Goal: Task Accomplishment & Management: Complete application form

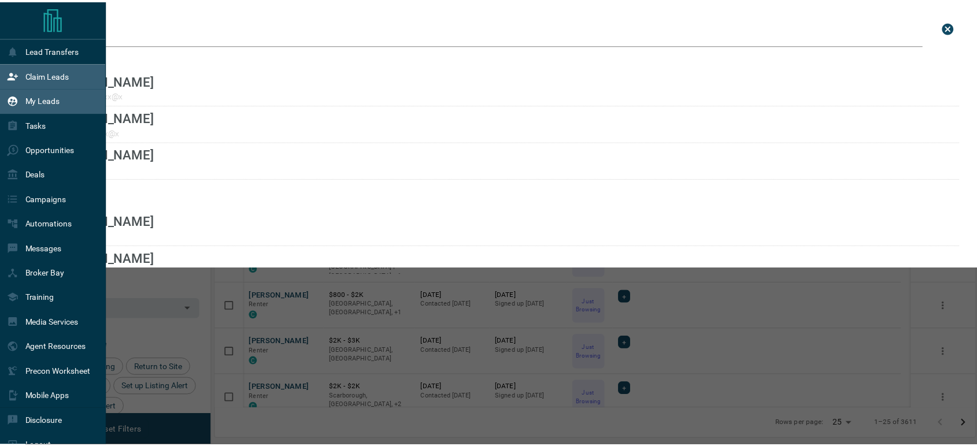
scroll to position [333, 758]
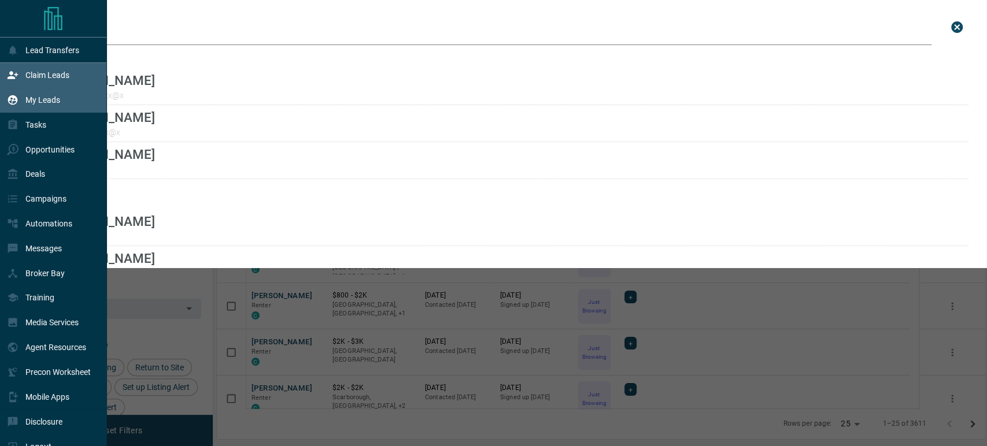
click at [41, 74] on p "Claim Leads" at bounding box center [47, 75] width 44 height 9
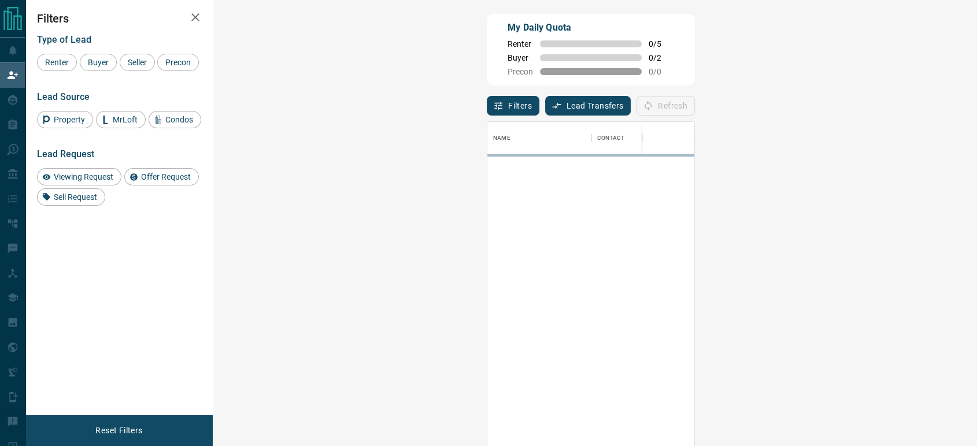
scroll to position [329, 729]
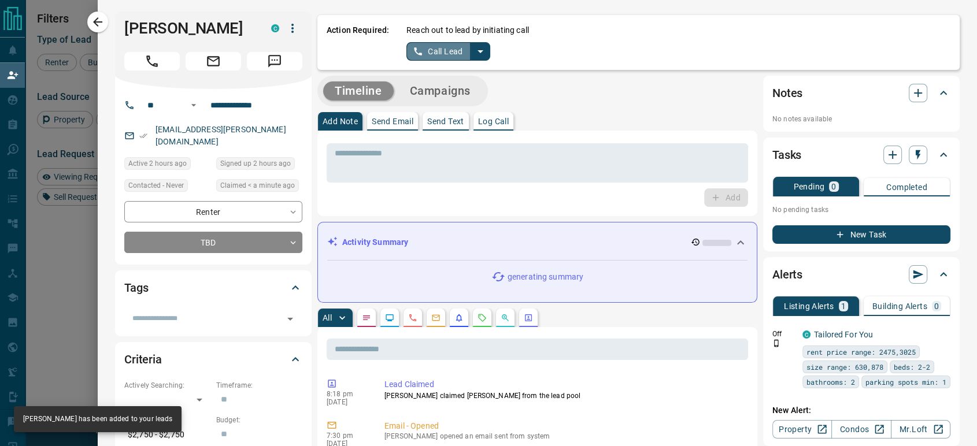
click at [425, 54] on button "Call Lead" at bounding box center [438, 51] width 64 height 18
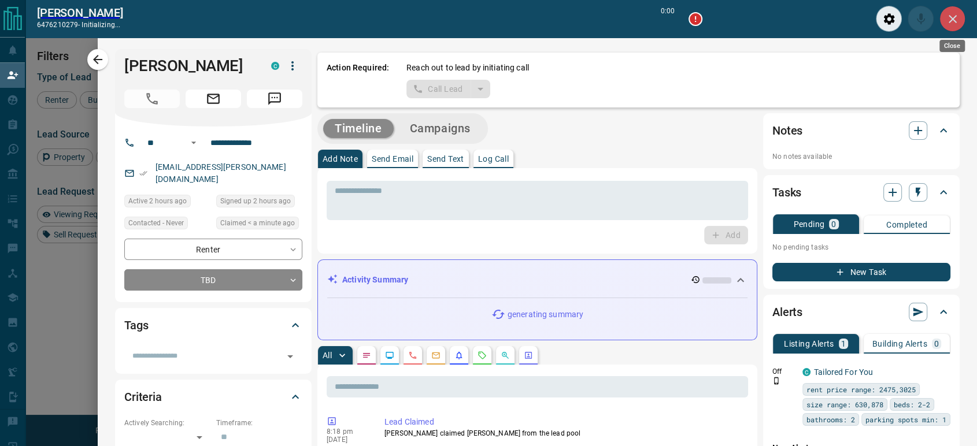
click at [953, 24] on icon "Close" at bounding box center [953, 19] width 14 height 14
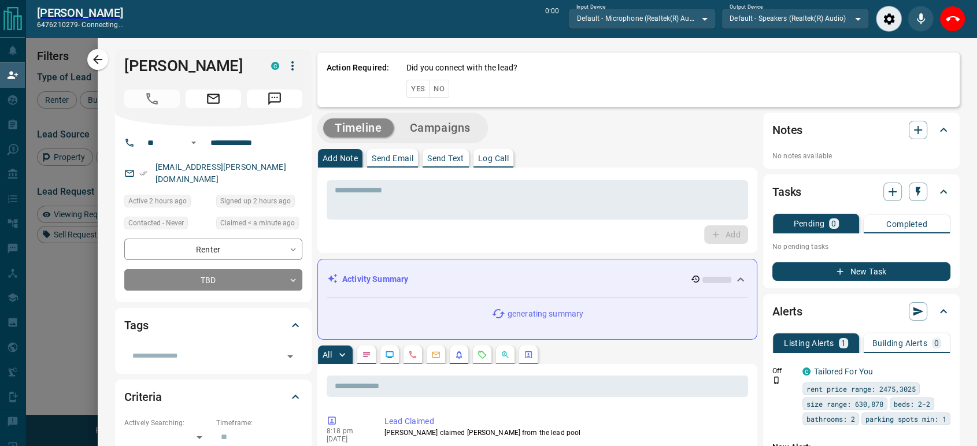
scroll to position [300, 729]
drag, startPoint x: 950, startPoint y: 24, endPoint x: 560, endPoint y: 65, distance: 392.4
click at [951, 24] on icon "End Call" at bounding box center [953, 19] width 14 height 14
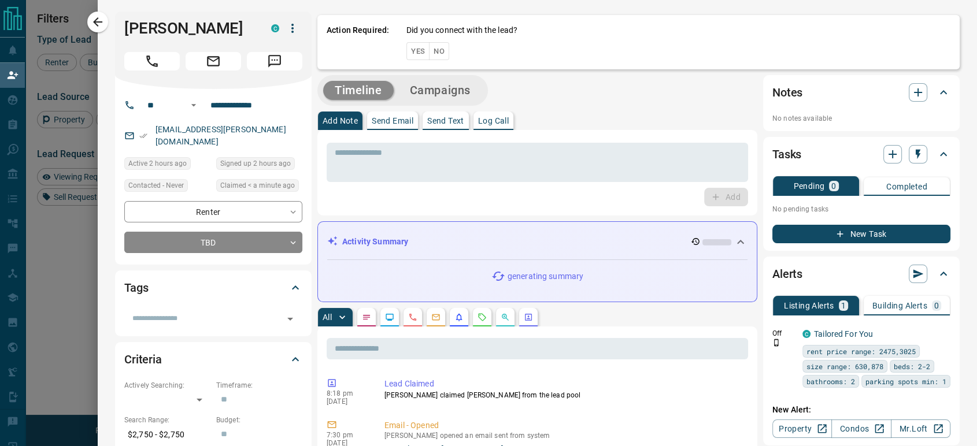
scroll to position [329, 729]
click at [429, 54] on button "No" at bounding box center [439, 51] width 20 height 18
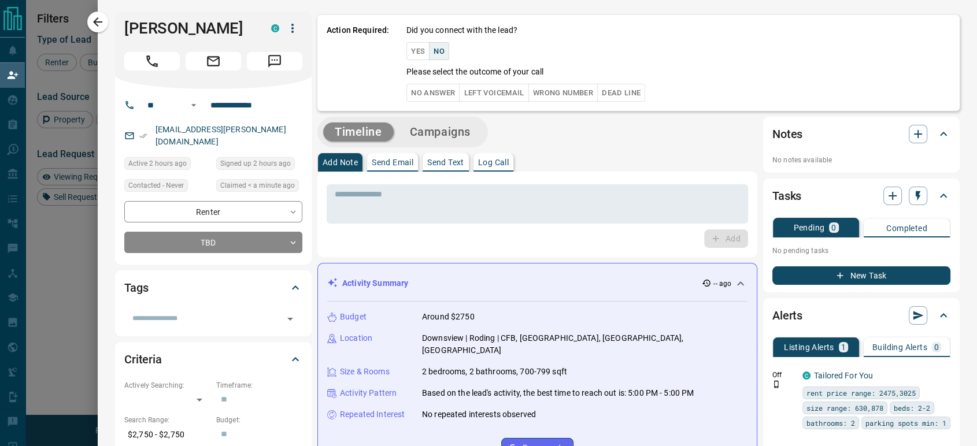
click at [419, 90] on button "No Answer" at bounding box center [432, 93] width 53 height 18
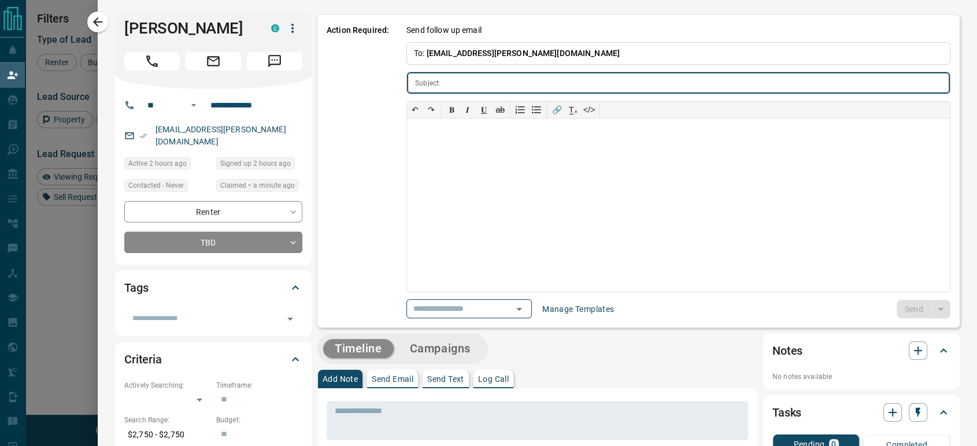
type input "**********"
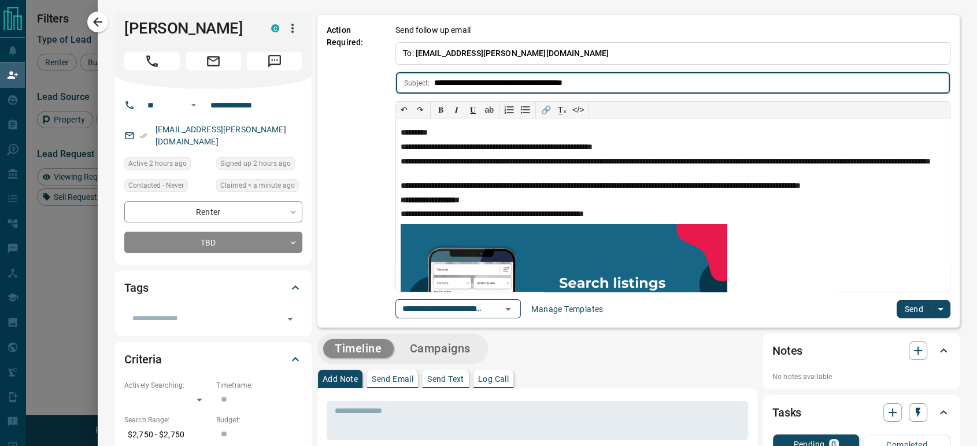
click at [901, 310] on button "Send" at bounding box center [914, 309] width 34 height 18
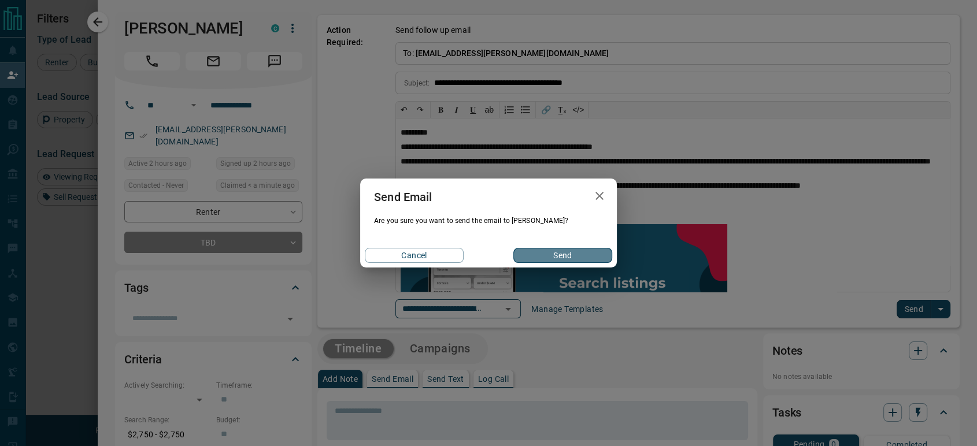
click at [551, 255] on button "Send" at bounding box center [562, 255] width 99 height 15
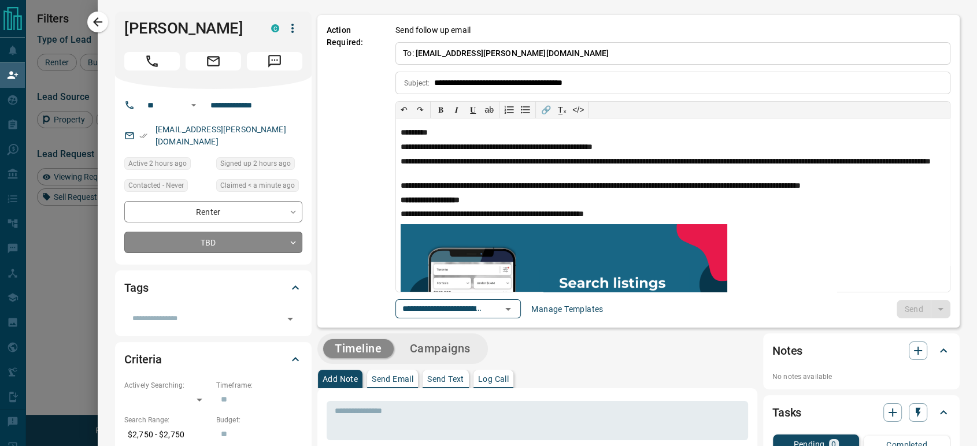
click at [250, 236] on body "Lead Transfers Claim Leads My Leads Tasks Opportunities Deals Campaigns Automat…" at bounding box center [488, 190] width 977 height 380
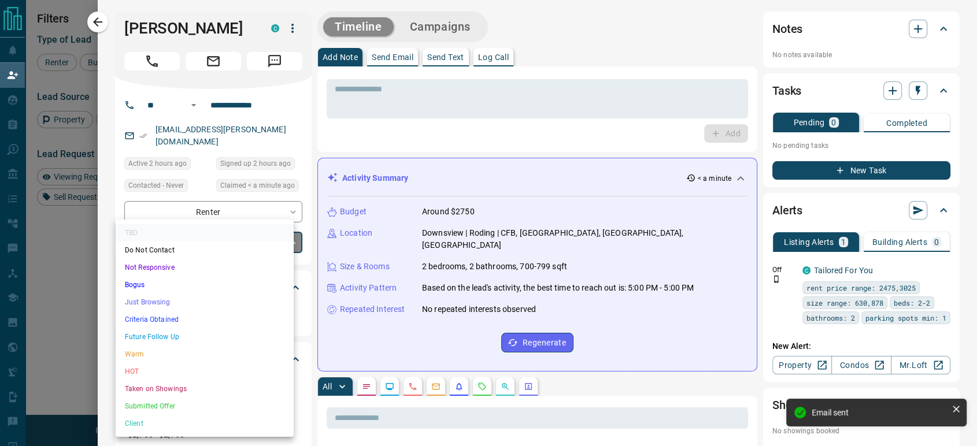
click at [190, 299] on li "Just Browsing" at bounding box center [205, 302] width 178 height 17
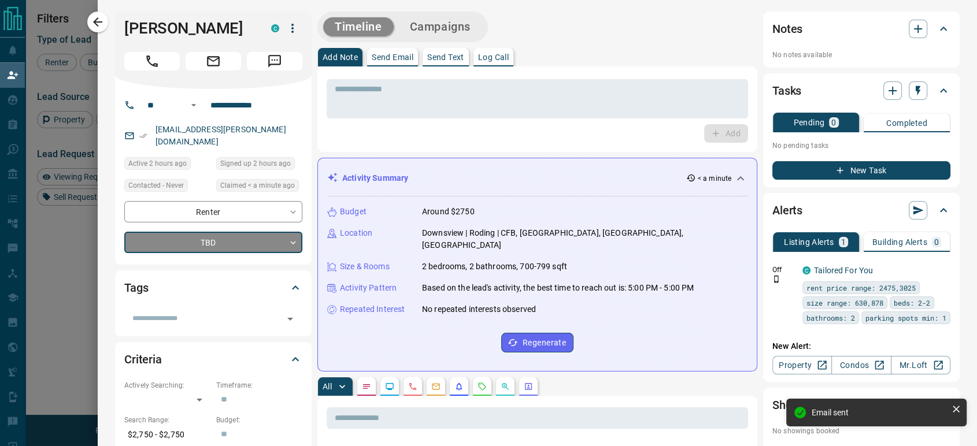
type input "*"
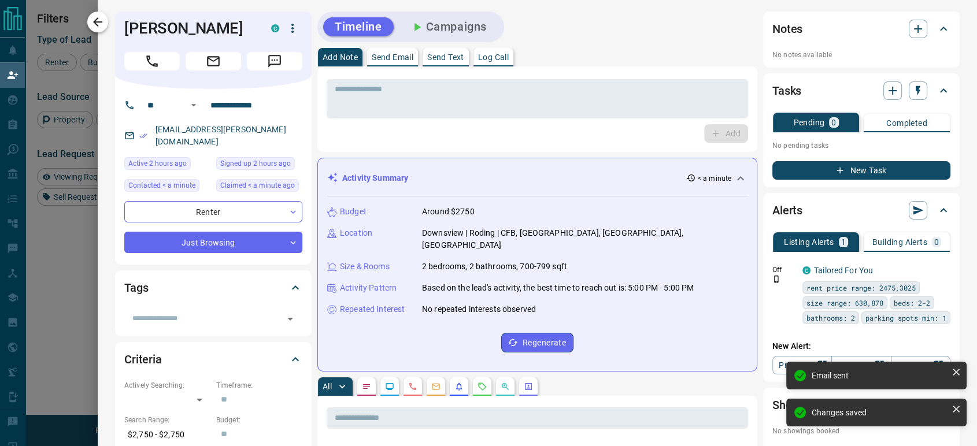
click at [98, 29] on button "button" at bounding box center [97, 22] width 21 height 21
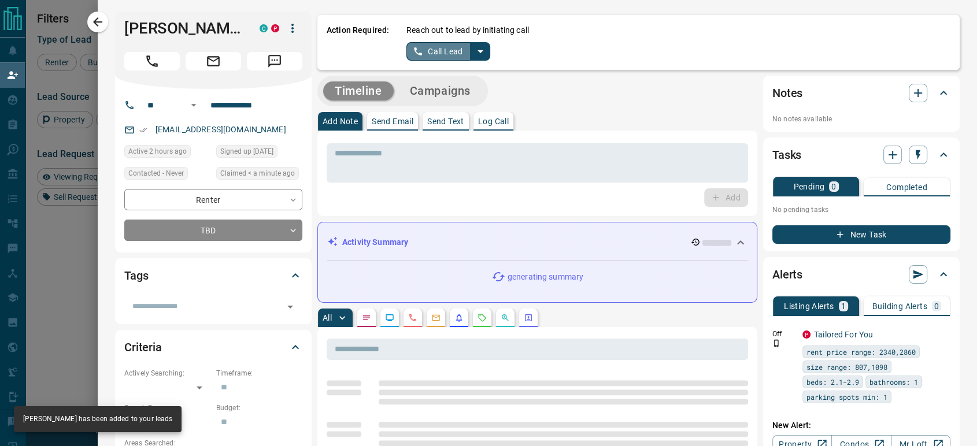
click at [425, 49] on button "Call Lead" at bounding box center [438, 51] width 64 height 18
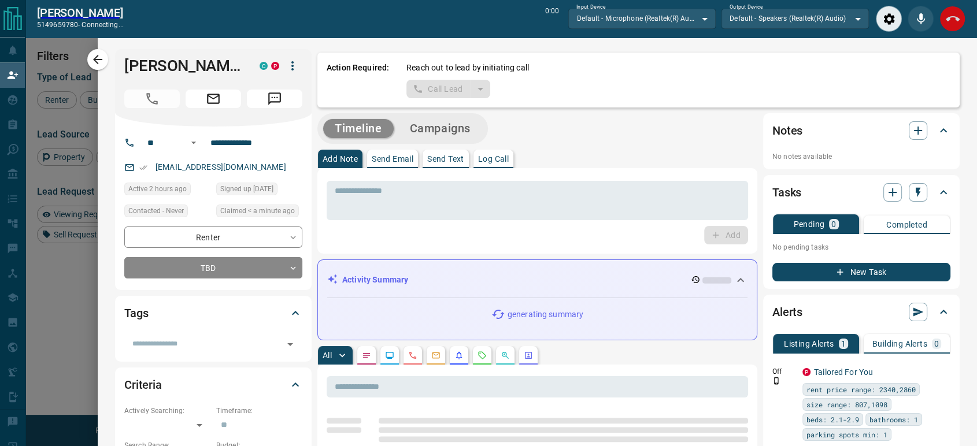
scroll to position [300, 729]
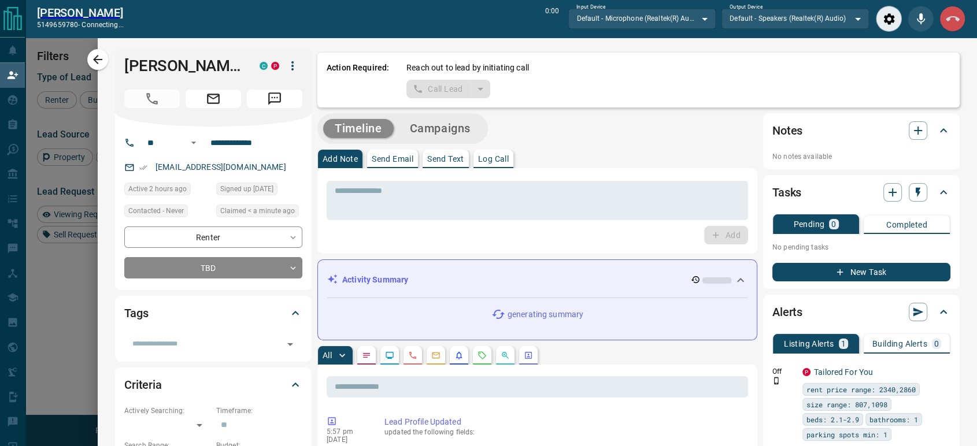
click at [947, 16] on icon "End Call" at bounding box center [953, 19] width 14 height 14
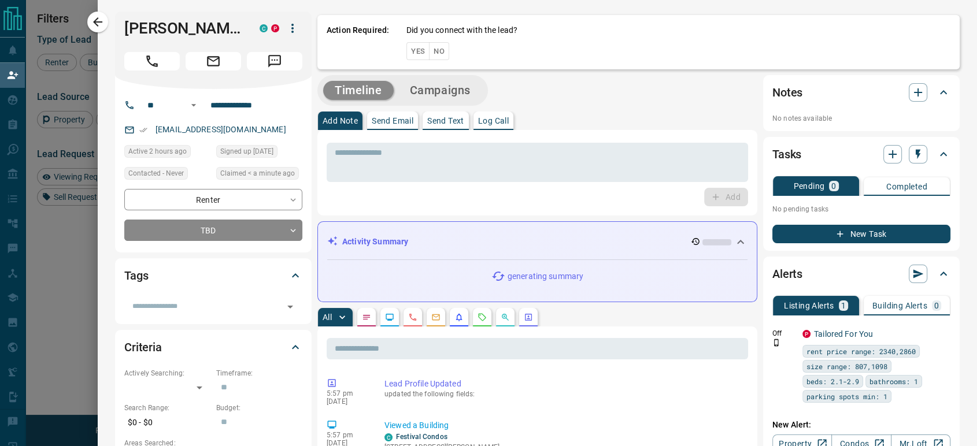
scroll to position [329, 729]
click at [432, 44] on button "No" at bounding box center [439, 51] width 20 height 18
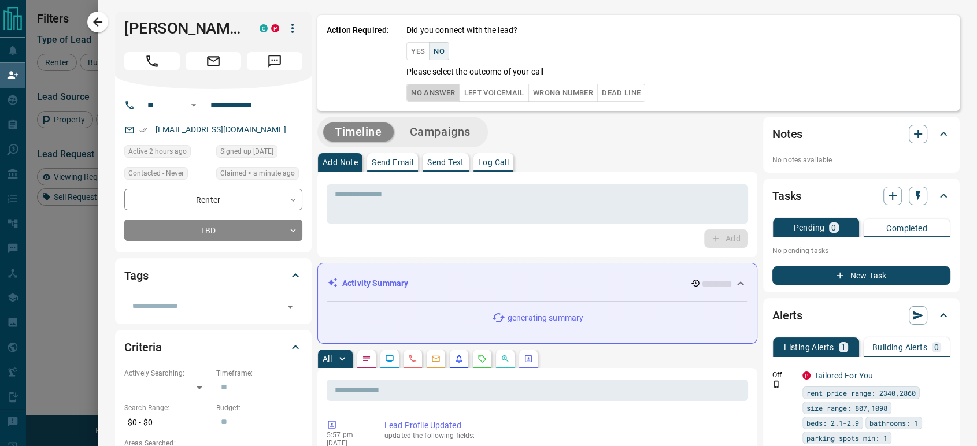
click at [419, 98] on button "No Answer" at bounding box center [432, 93] width 53 height 18
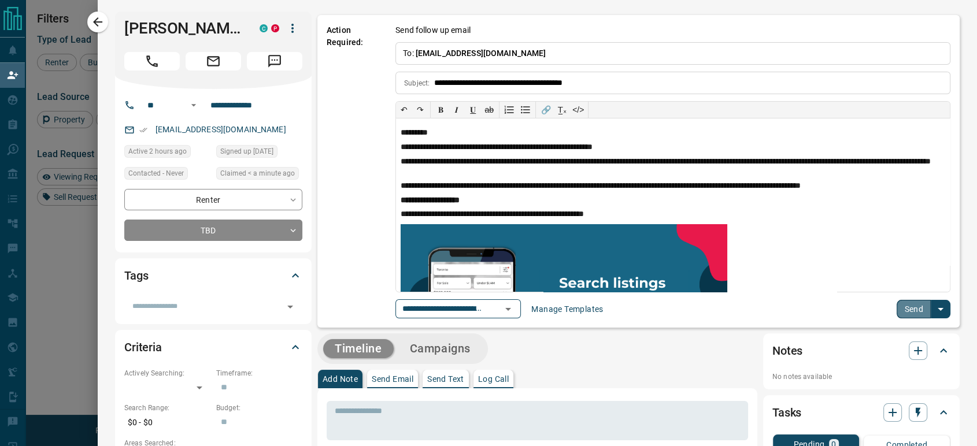
click at [897, 311] on button "Send" at bounding box center [914, 309] width 34 height 18
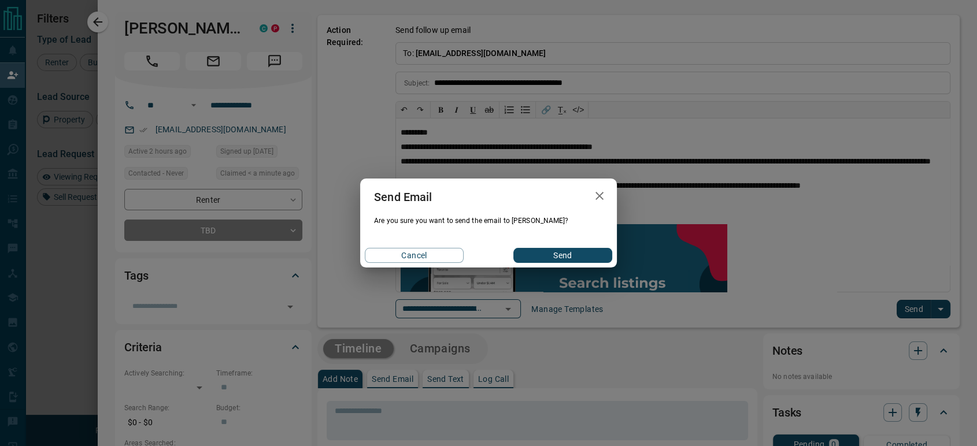
click at [575, 264] on div "Cancel Send" at bounding box center [488, 255] width 257 height 24
click at [526, 253] on button "Send" at bounding box center [562, 255] width 99 height 15
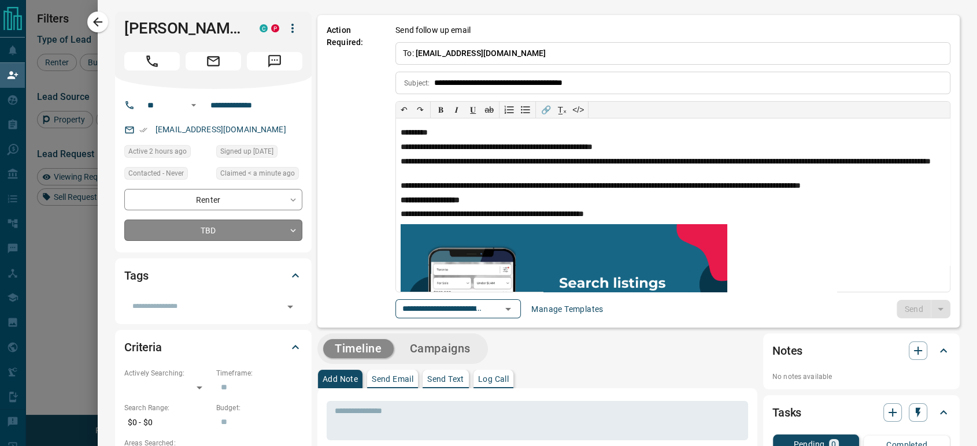
click at [229, 231] on body "Lead Transfers Claim Leads My Leads Tasks Opportunities Deals Campaigns Automat…" at bounding box center [488, 190] width 977 height 380
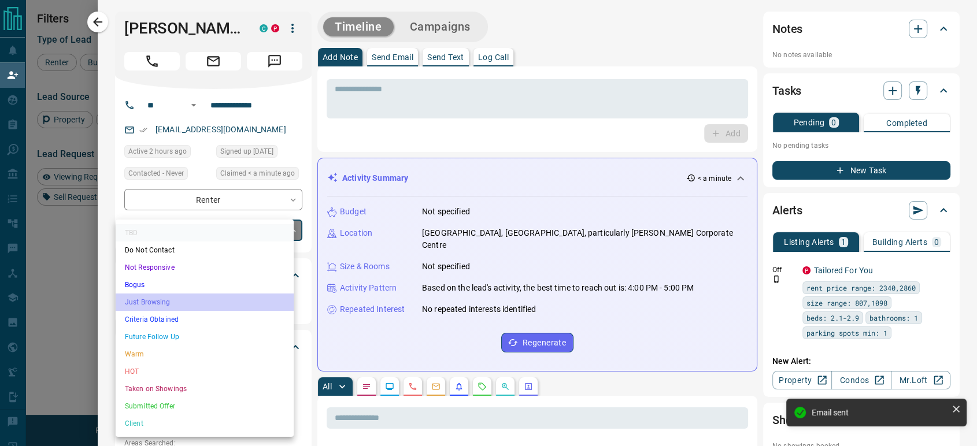
drag, startPoint x: 155, startPoint y: 302, endPoint x: 236, endPoint y: 260, distance: 90.5
click at [156, 302] on li "Just Browsing" at bounding box center [205, 302] width 178 height 17
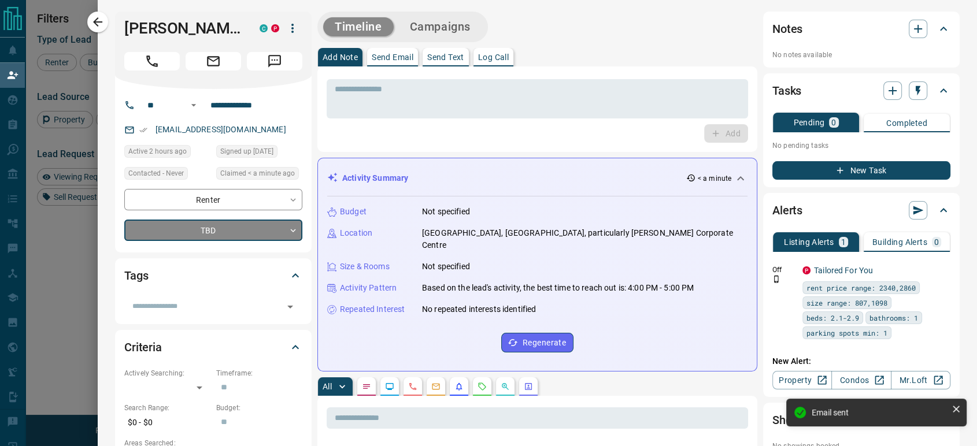
type input "*"
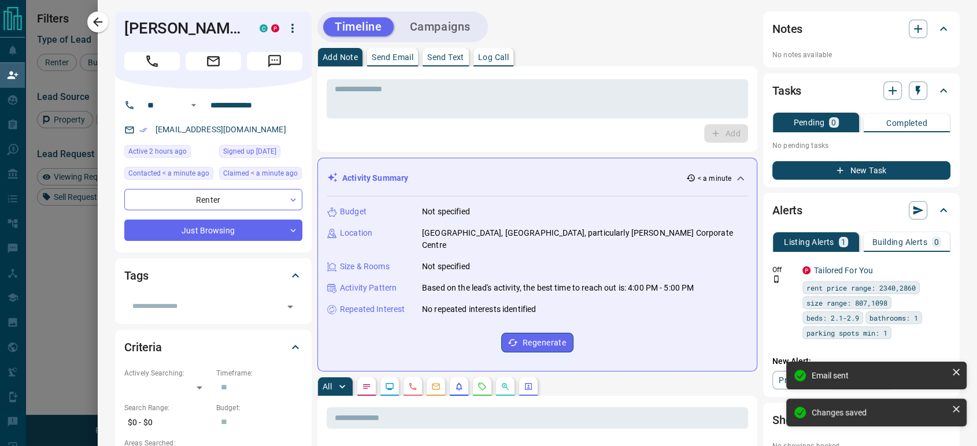
click at [115, 31] on div "[PERSON_NAME] C P" at bounding box center [213, 50] width 197 height 77
click at [105, 23] on icon "button" at bounding box center [98, 22] width 14 height 14
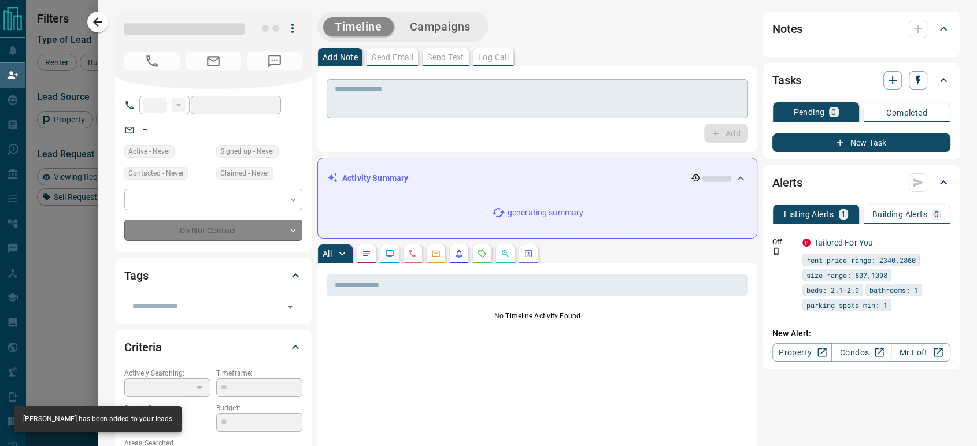
type input "**"
type input "**********"
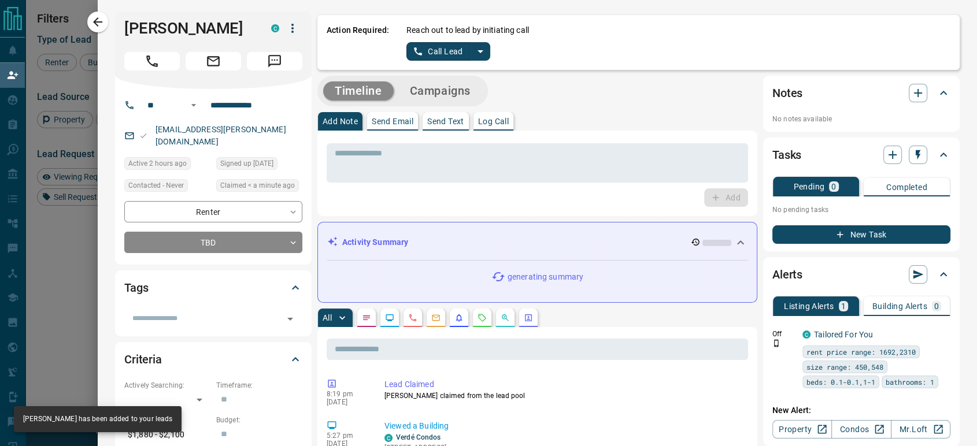
click at [413, 47] on icon "split button" at bounding box center [418, 51] width 10 height 10
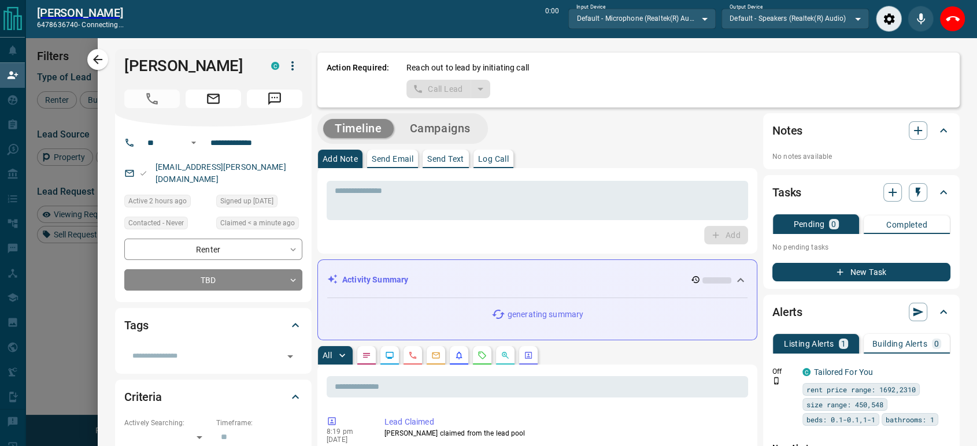
scroll to position [300, 729]
click at [953, 20] on icon "End Call" at bounding box center [953, 19] width 14 height 14
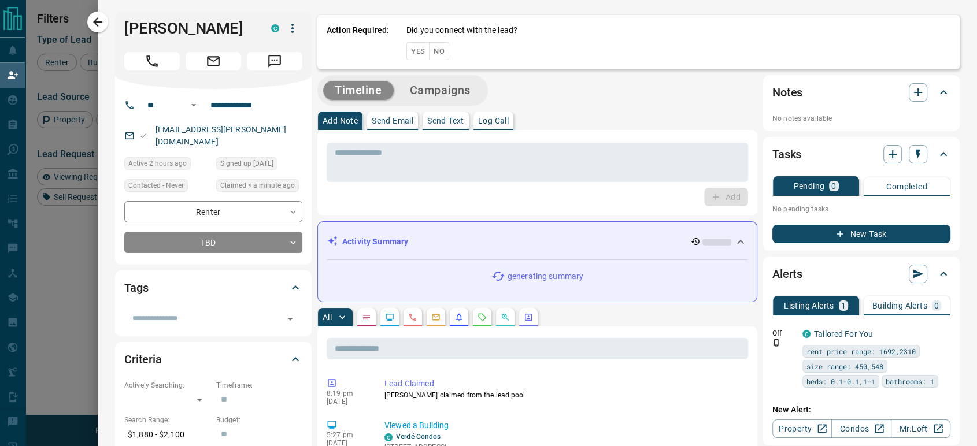
scroll to position [329, 729]
click at [434, 57] on button "No" at bounding box center [439, 51] width 20 height 18
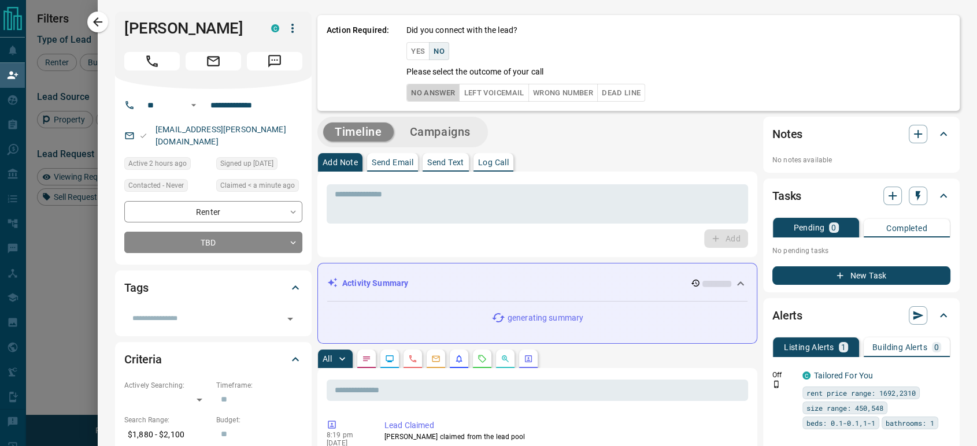
click at [407, 99] on button "No Answer" at bounding box center [432, 93] width 53 height 18
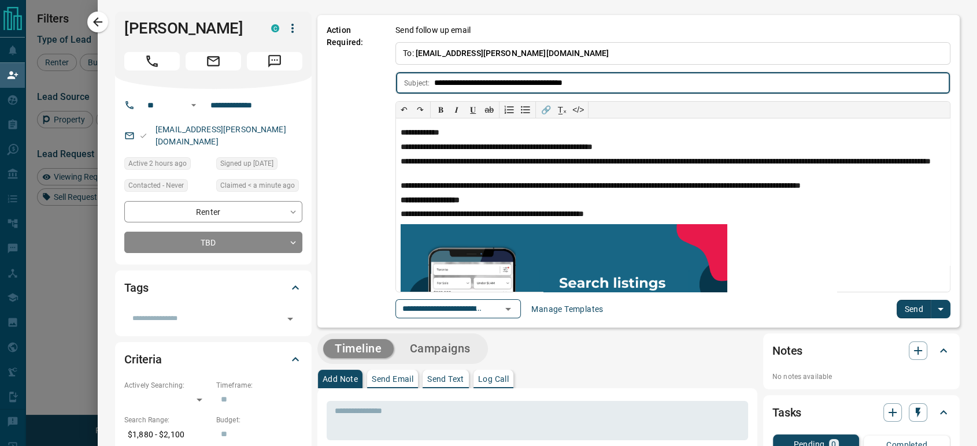
click at [897, 304] on button "Send" at bounding box center [914, 309] width 34 height 18
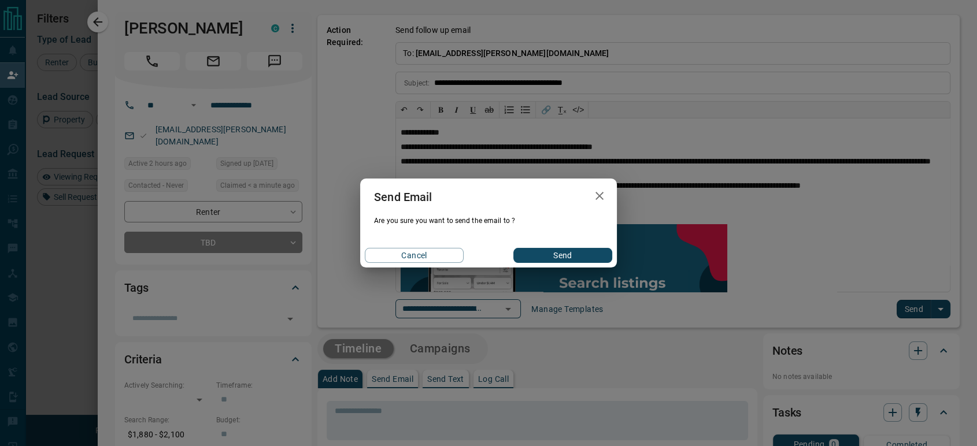
drag, startPoint x: 564, startPoint y: 259, endPoint x: 553, endPoint y: 257, distance: 10.5
click at [563, 258] on button "Send" at bounding box center [562, 255] width 99 height 15
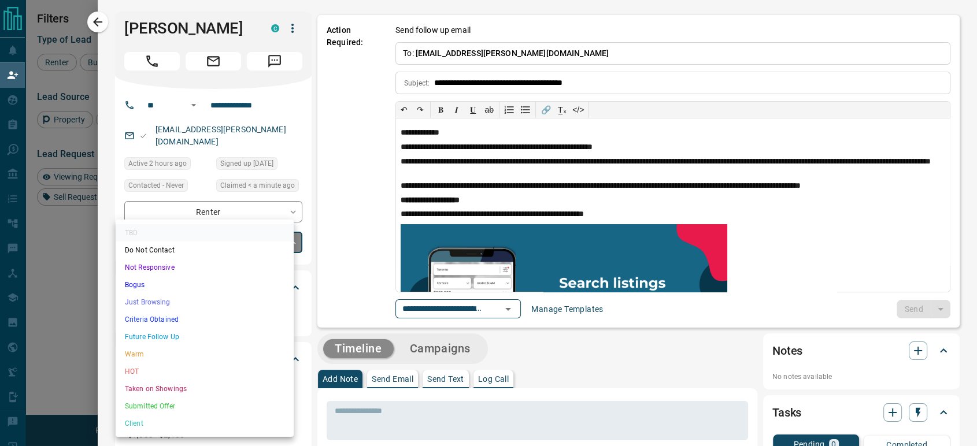
click at [222, 235] on body "Lead Transfers Claim Leads My Leads Tasks Opportunities Deals Campaigns Automat…" at bounding box center [488, 190] width 977 height 380
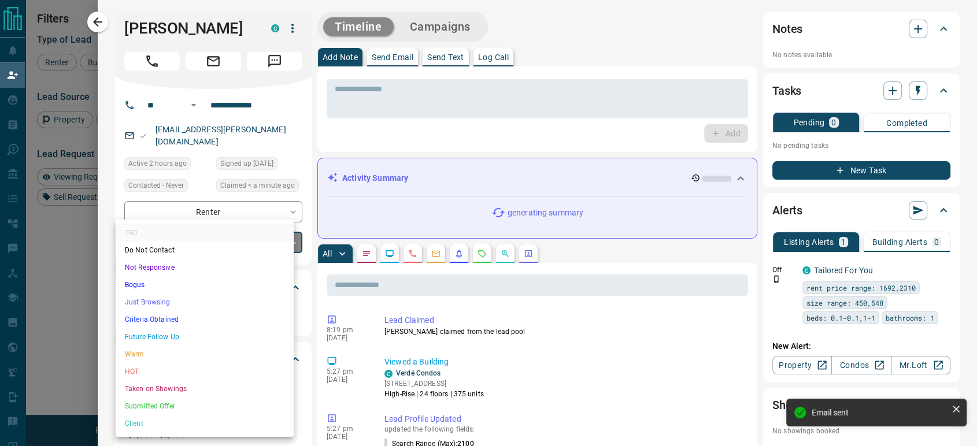
click at [157, 301] on li "Just Browsing" at bounding box center [205, 302] width 178 height 17
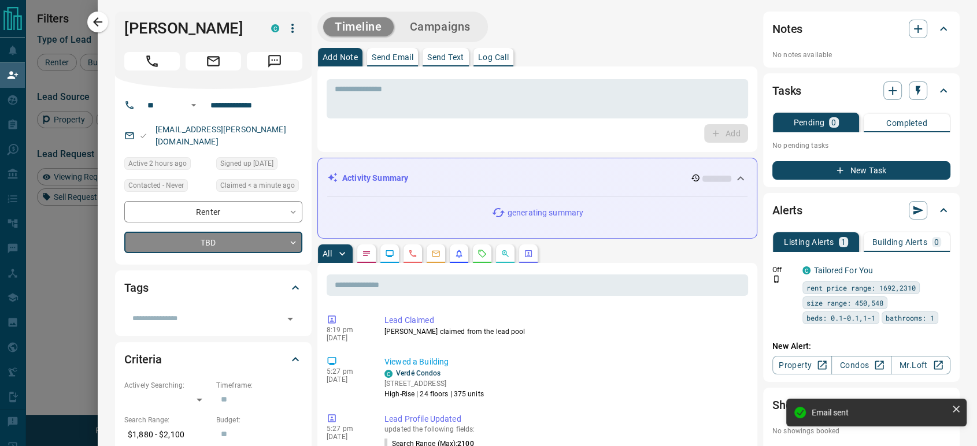
type input "*"
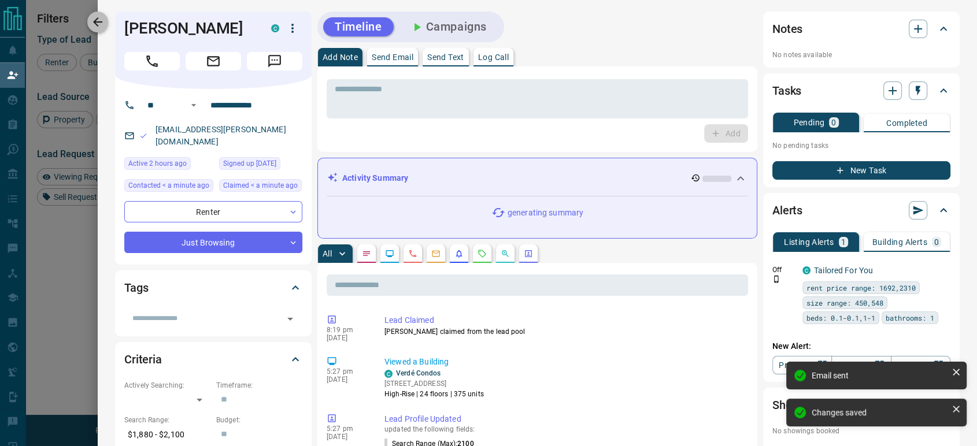
click at [107, 18] on button "button" at bounding box center [97, 22] width 21 height 21
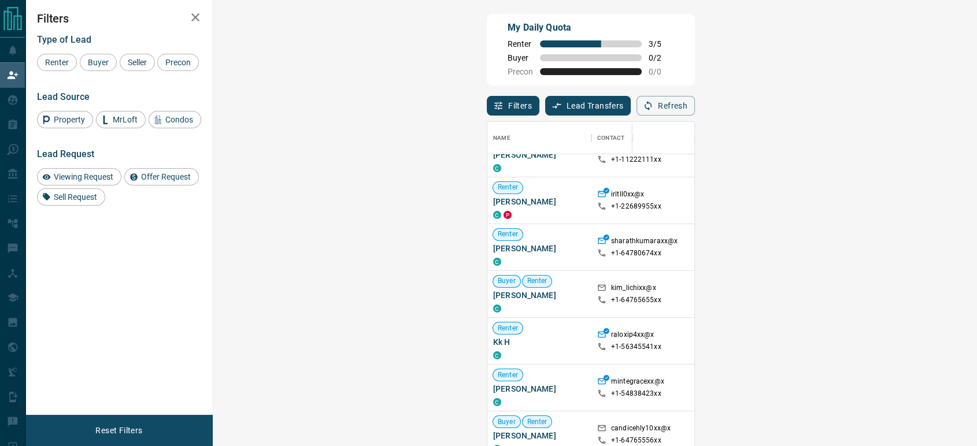
scroll to position [192, 0]
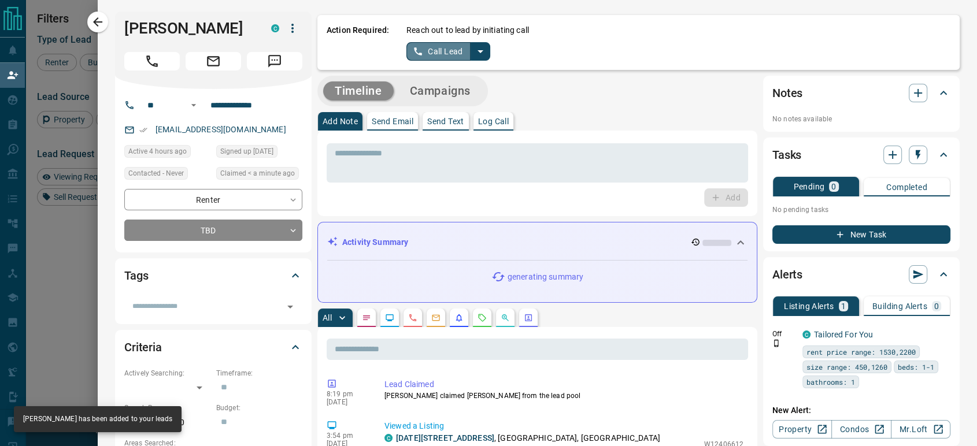
click at [434, 49] on button "Call Lead" at bounding box center [438, 51] width 64 height 18
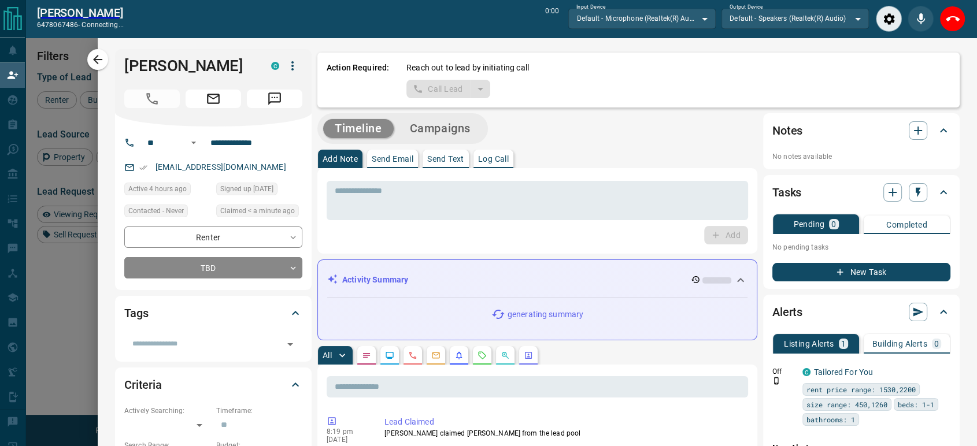
scroll to position [300, 729]
click at [957, 17] on icon "End Call" at bounding box center [953, 18] width 14 height 5
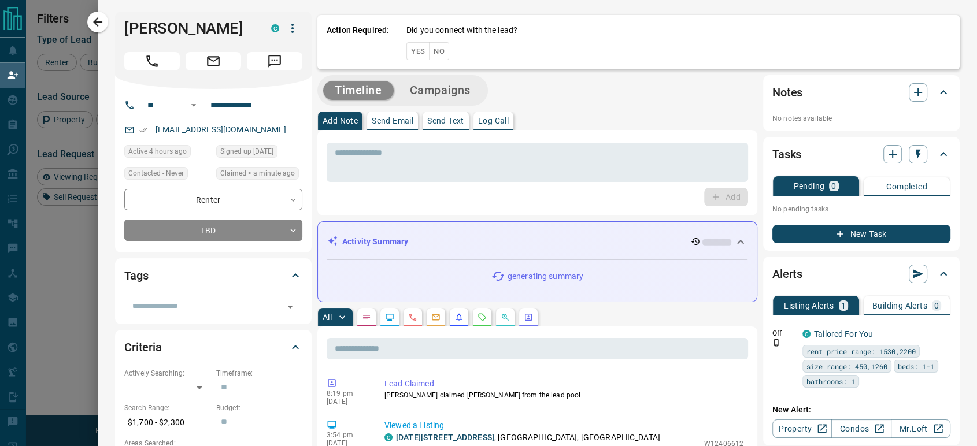
scroll to position [329, 729]
click at [430, 55] on button "No" at bounding box center [439, 51] width 20 height 18
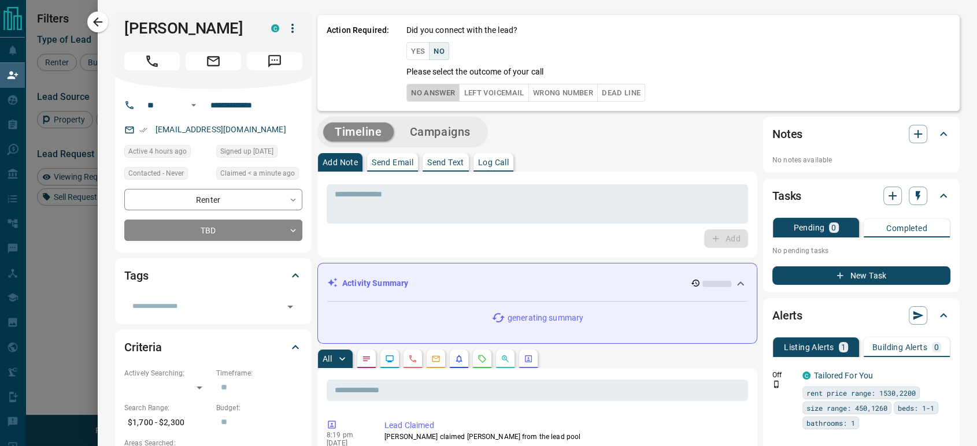
click at [416, 95] on button "No Answer" at bounding box center [432, 93] width 53 height 18
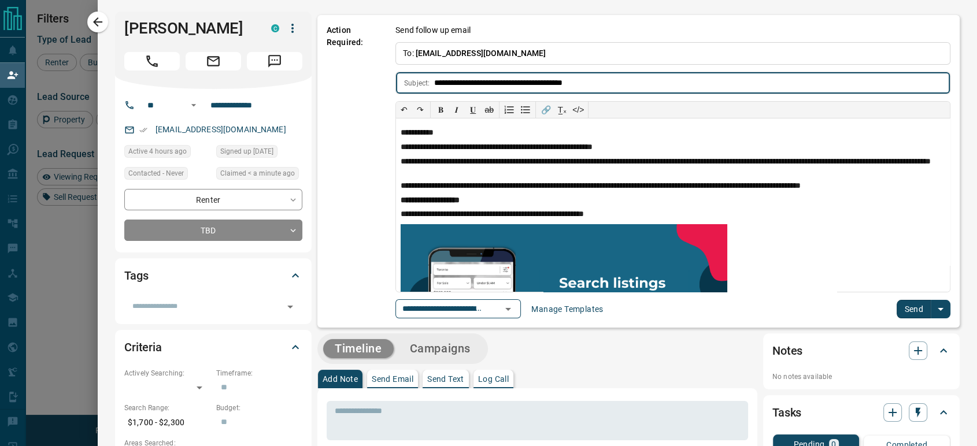
click at [910, 309] on button "Send" at bounding box center [914, 309] width 34 height 18
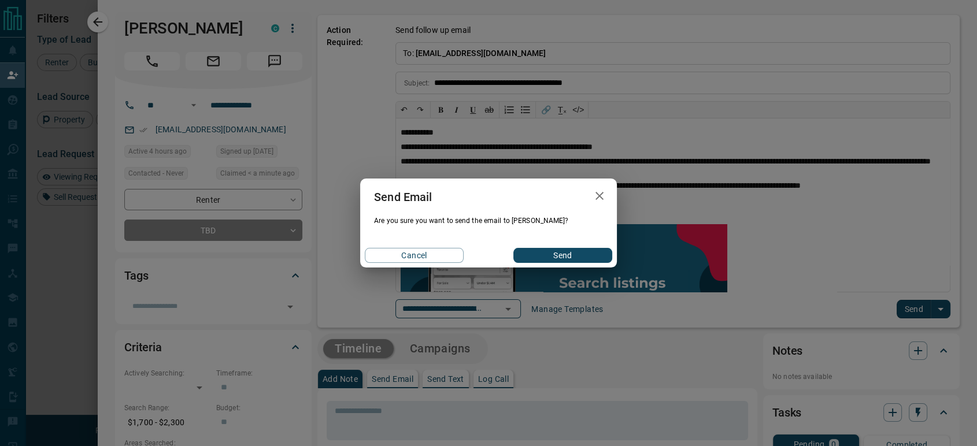
drag, startPoint x: 559, startPoint y: 253, endPoint x: 516, endPoint y: 252, distance: 42.8
click at [557, 253] on button "Send" at bounding box center [562, 255] width 99 height 15
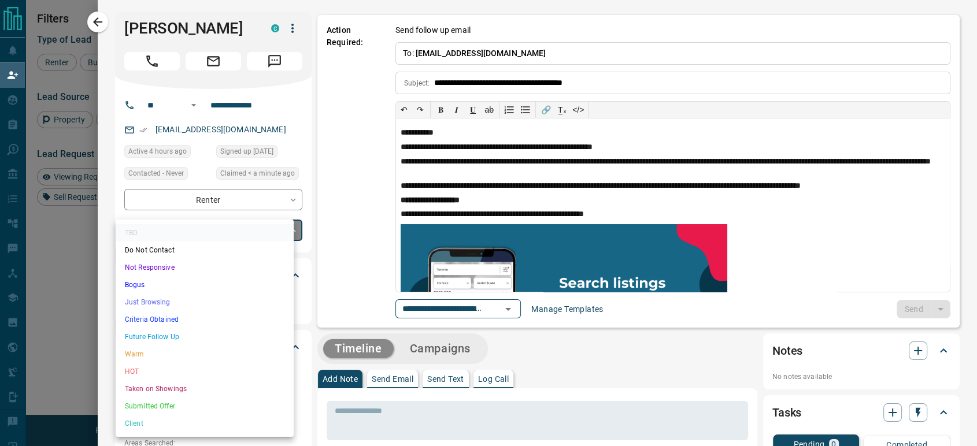
click at [203, 231] on body "Lead Transfers Claim Leads My Leads Tasks Opportunities Deals Campaigns Automat…" at bounding box center [488, 190] width 977 height 380
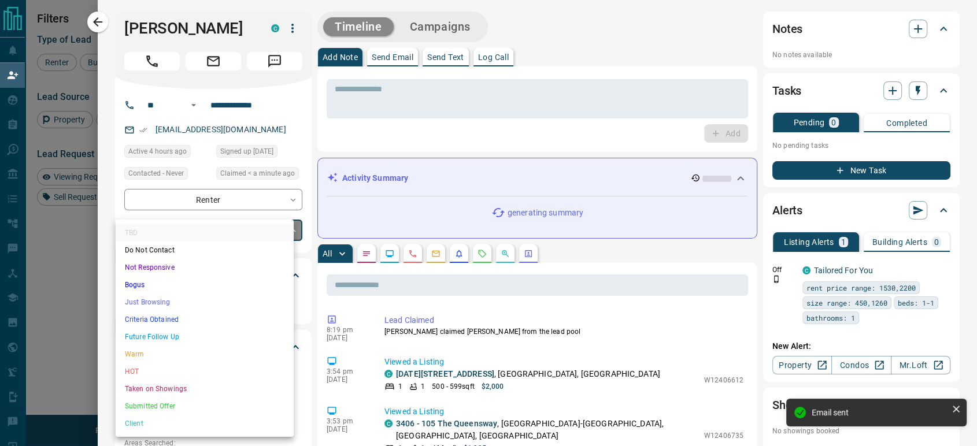
click at [143, 297] on li "Just Browsing" at bounding box center [205, 302] width 178 height 17
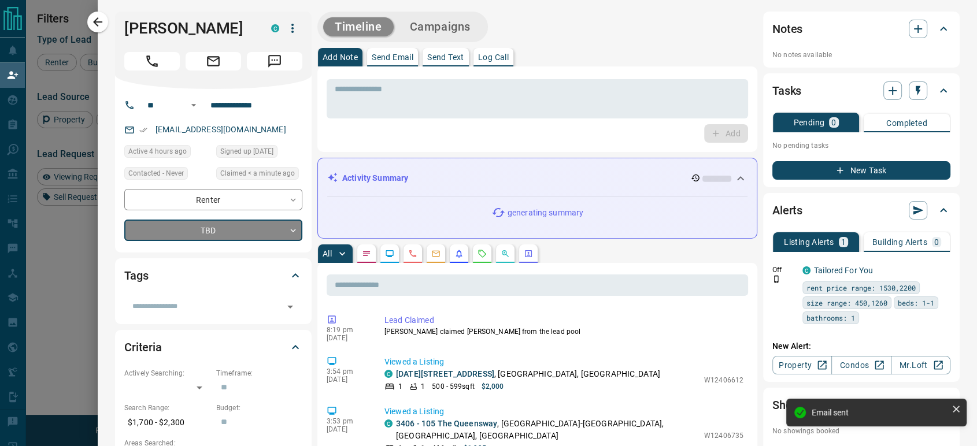
type input "*"
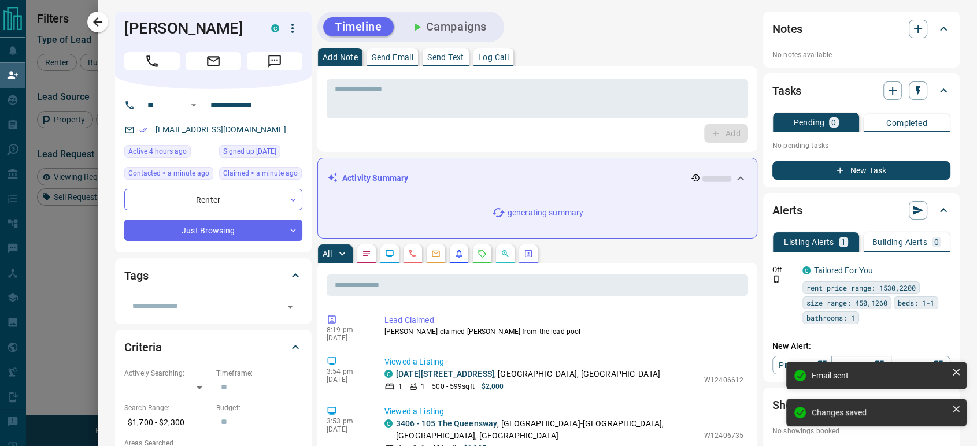
click at [94, 24] on icon "button" at bounding box center [98, 22] width 14 height 14
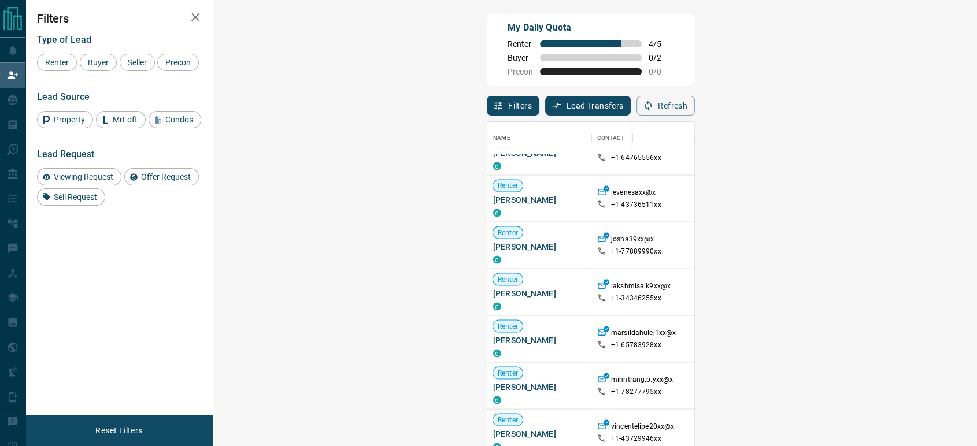
scroll to position [513, 0]
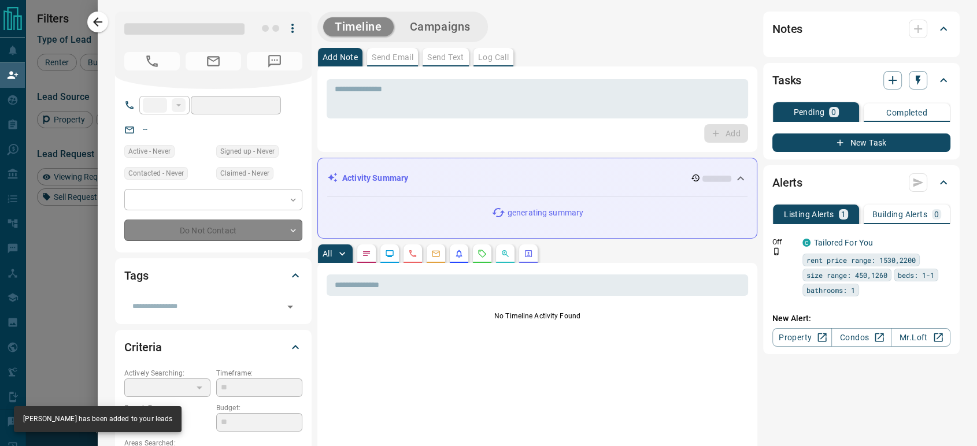
type input "**"
type input "**********"
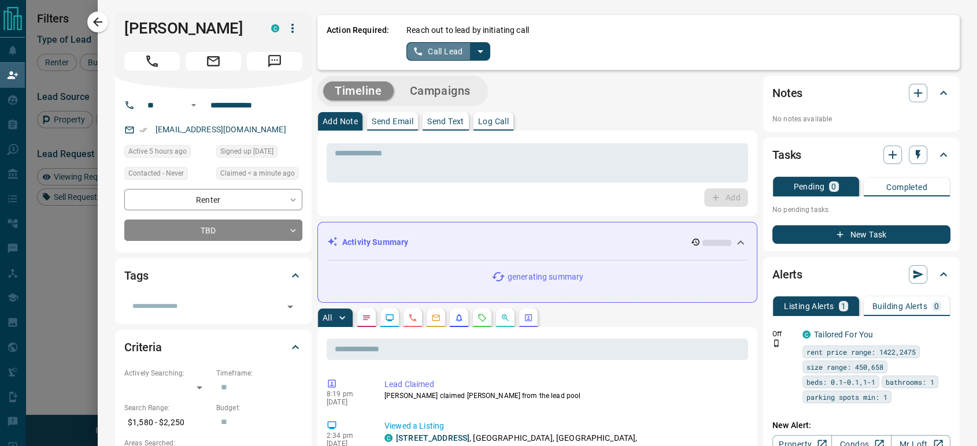
click at [418, 55] on button "Call Lead" at bounding box center [438, 51] width 64 height 18
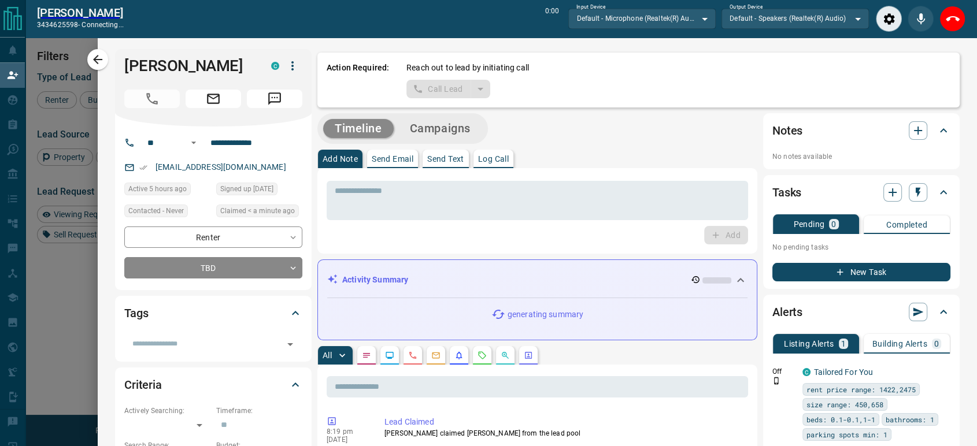
scroll to position [300, 729]
click at [953, 22] on icon "End Call" at bounding box center [953, 19] width 14 height 14
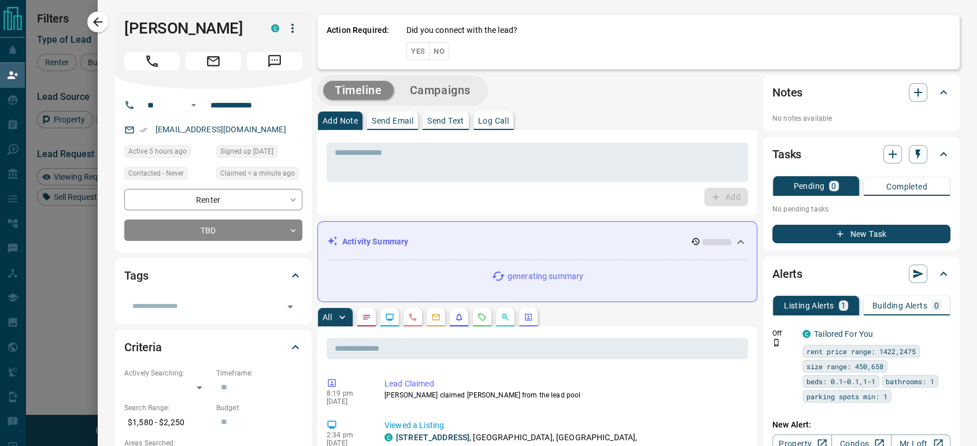
scroll to position [329, 729]
click at [429, 45] on button "No" at bounding box center [439, 51] width 20 height 18
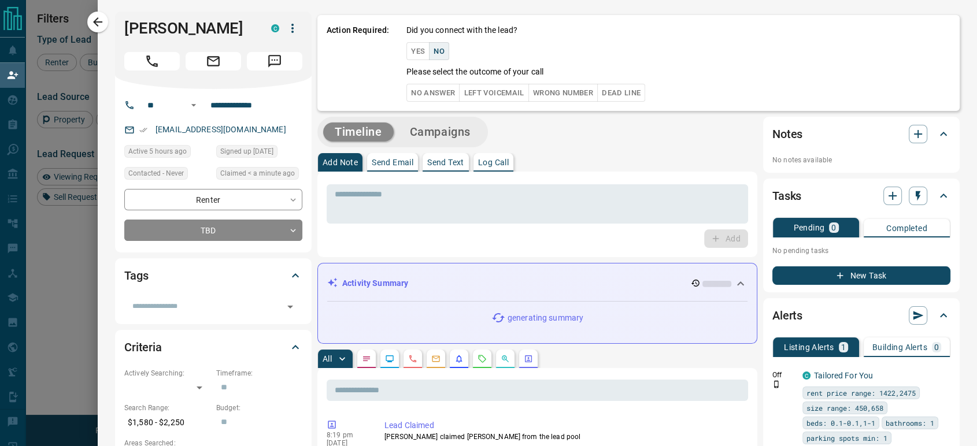
click at [420, 96] on button "No Answer" at bounding box center [432, 93] width 53 height 18
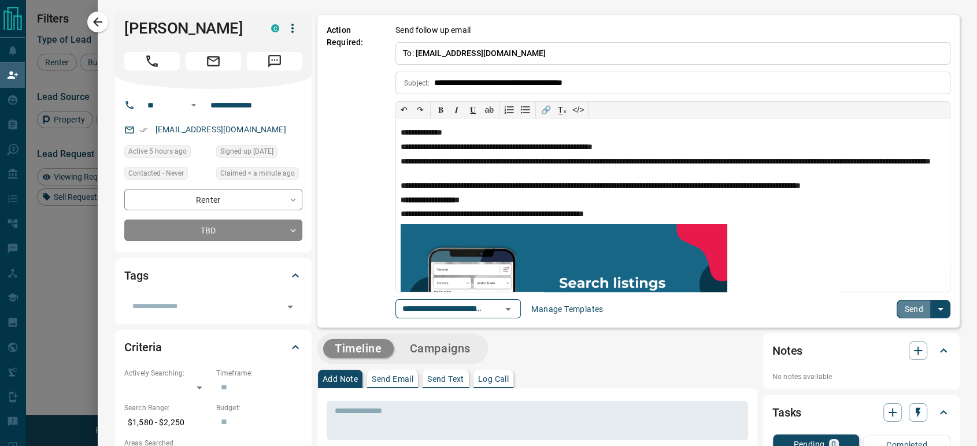
click at [906, 313] on button "Send" at bounding box center [914, 309] width 34 height 18
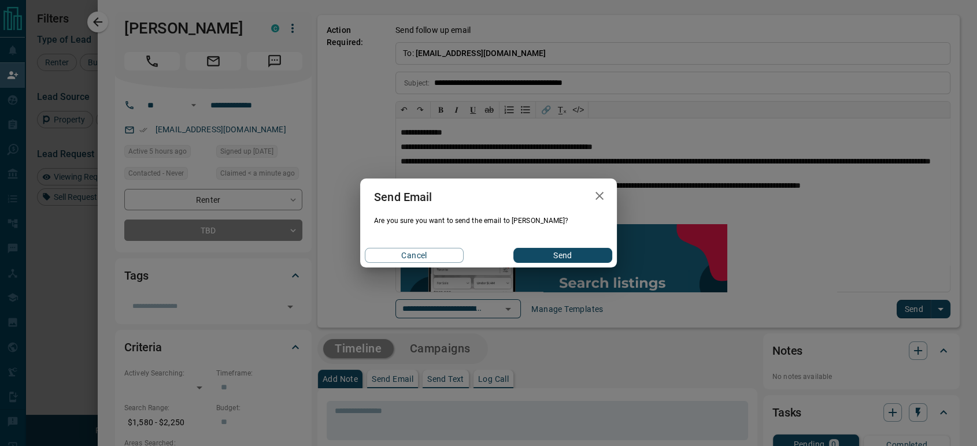
click at [547, 251] on button "Send" at bounding box center [562, 255] width 99 height 15
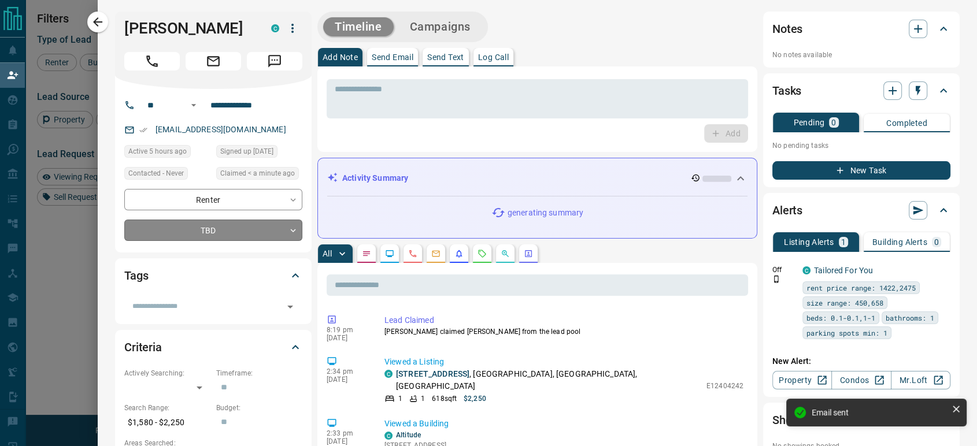
click at [166, 231] on body "Lead Transfers Claim Leads My Leads Tasks Opportunities Deals Campaigns Automat…" at bounding box center [488, 190] width 977 height 380
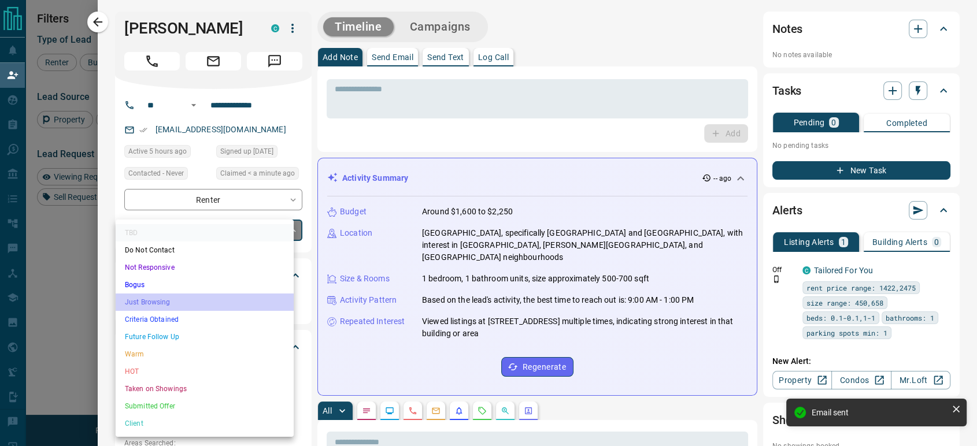
click at [161, 300] on li "Just Browsing" at bounding box center [205, 302] width 178 height 17
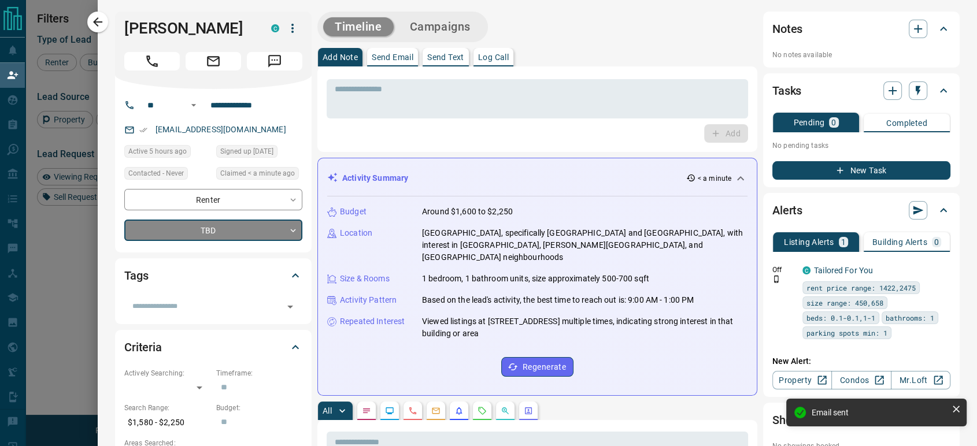
type input "*"
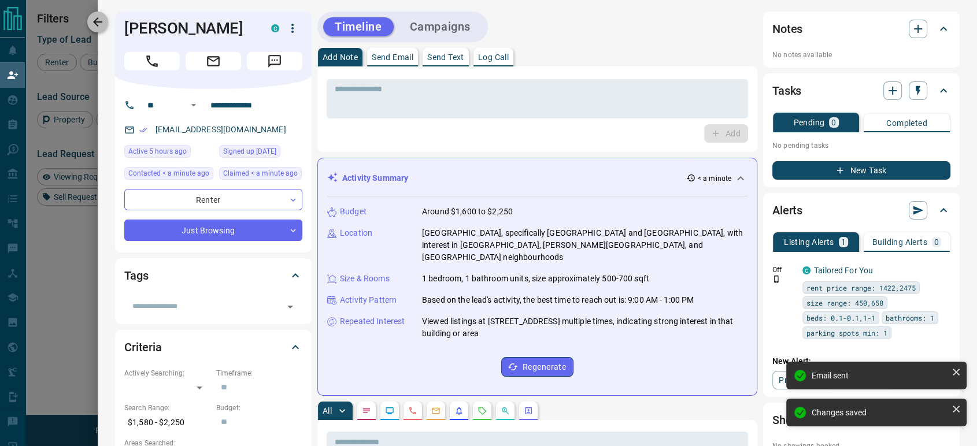
click at [99, 29] on button "button" at bounding box center [97, 22] width 21 height 21
